Goal: Information Seeking & Learning: Learn about a topic

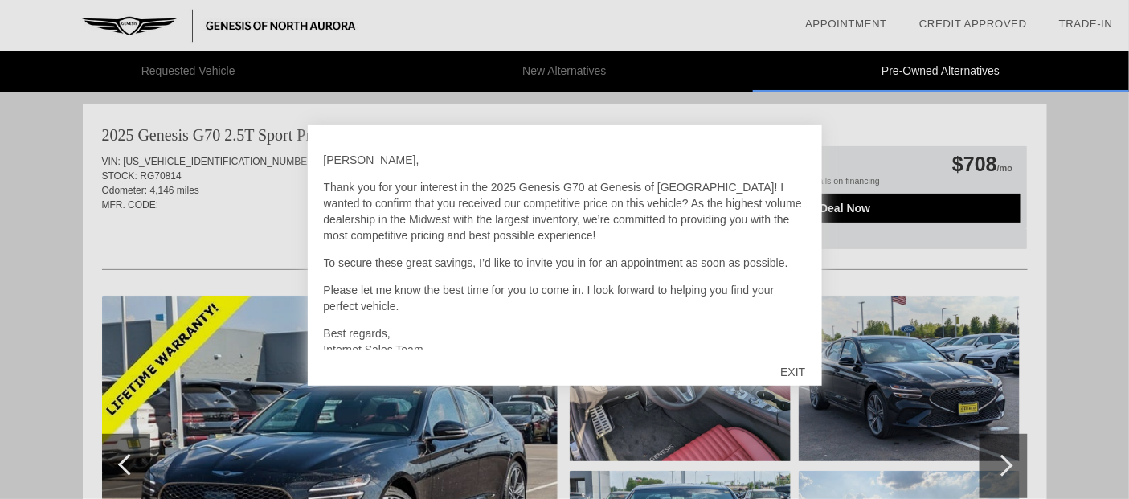
click at [789, 365] on div "EXIT" at bounding box center [793, 372] width 57 height 48
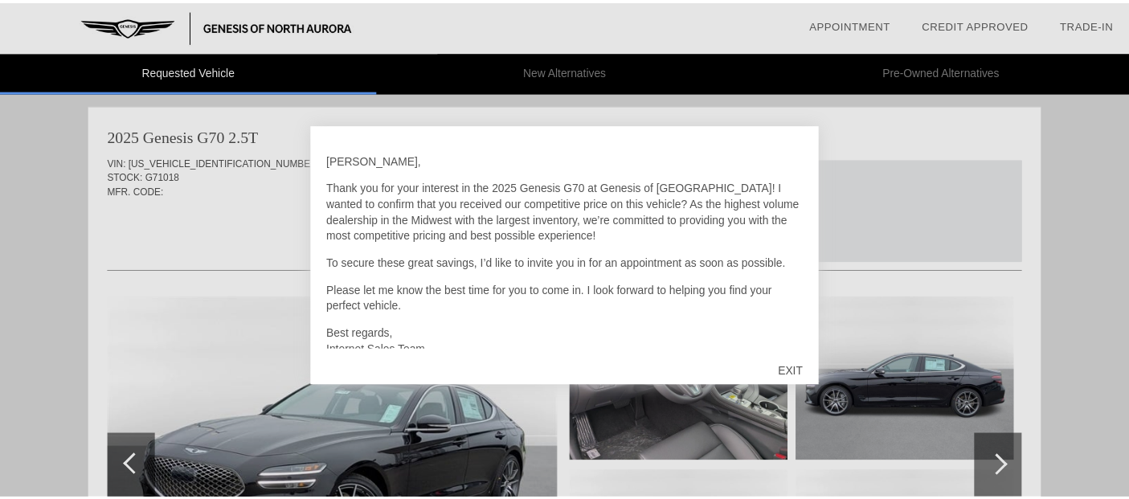
scroll to position [5, 0]
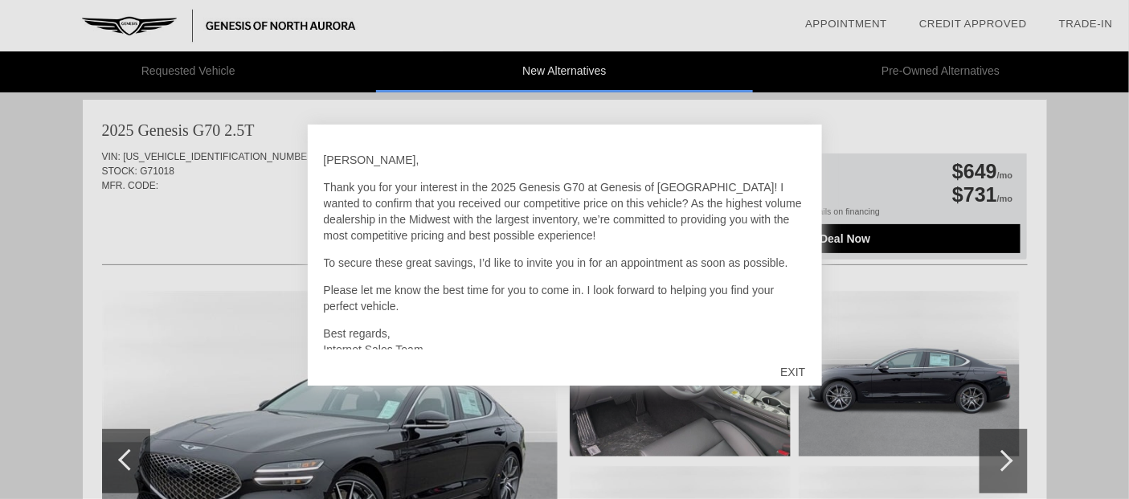
click at [788, 370] on div "EXIT" at bounding box center [793, 372] width 57 height 48
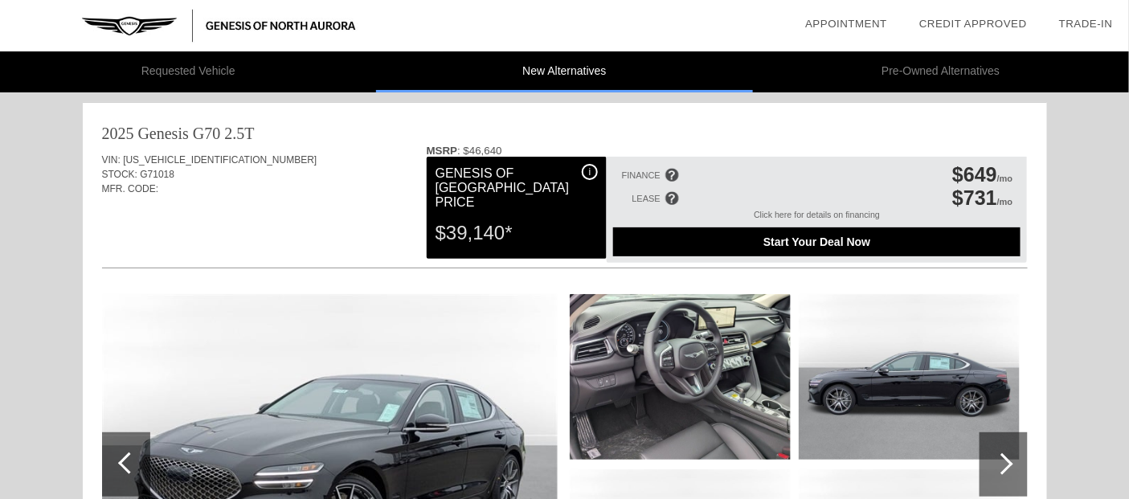
scroll to position [0, 0]
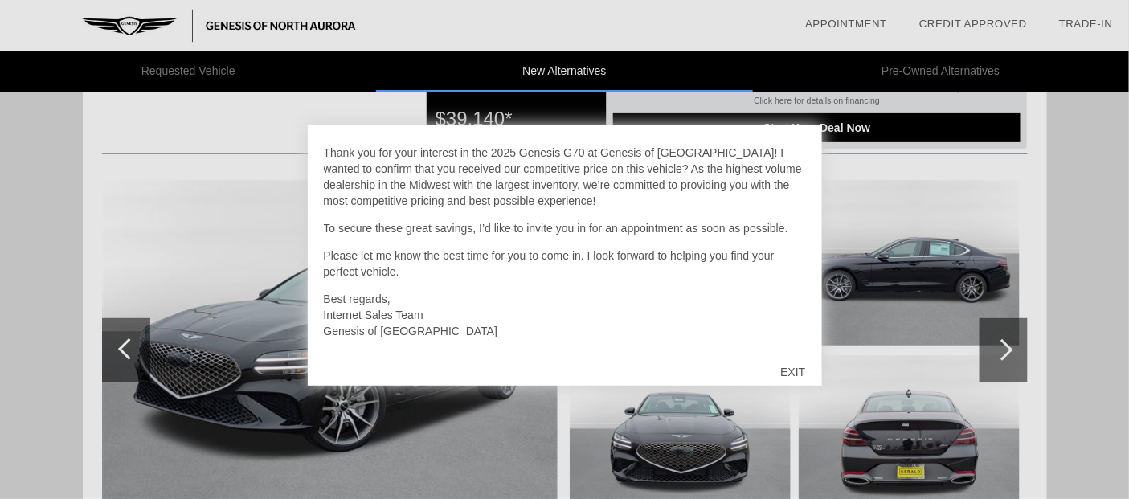
scroll to position [183, 0]
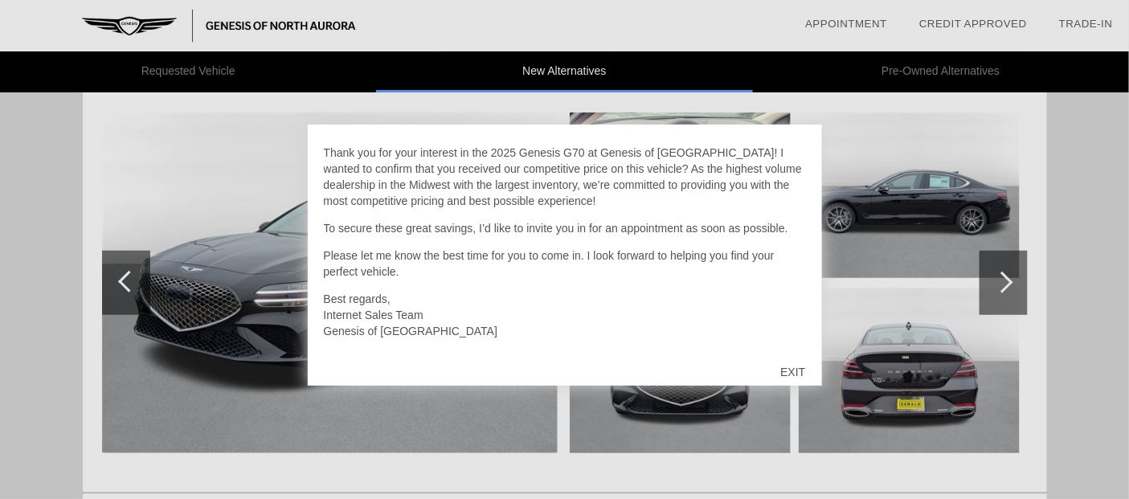
click at [789, 366] on div "EXIT" at bounding box center [793, 372] width 57 height 48
